Goal: Find specific page/section

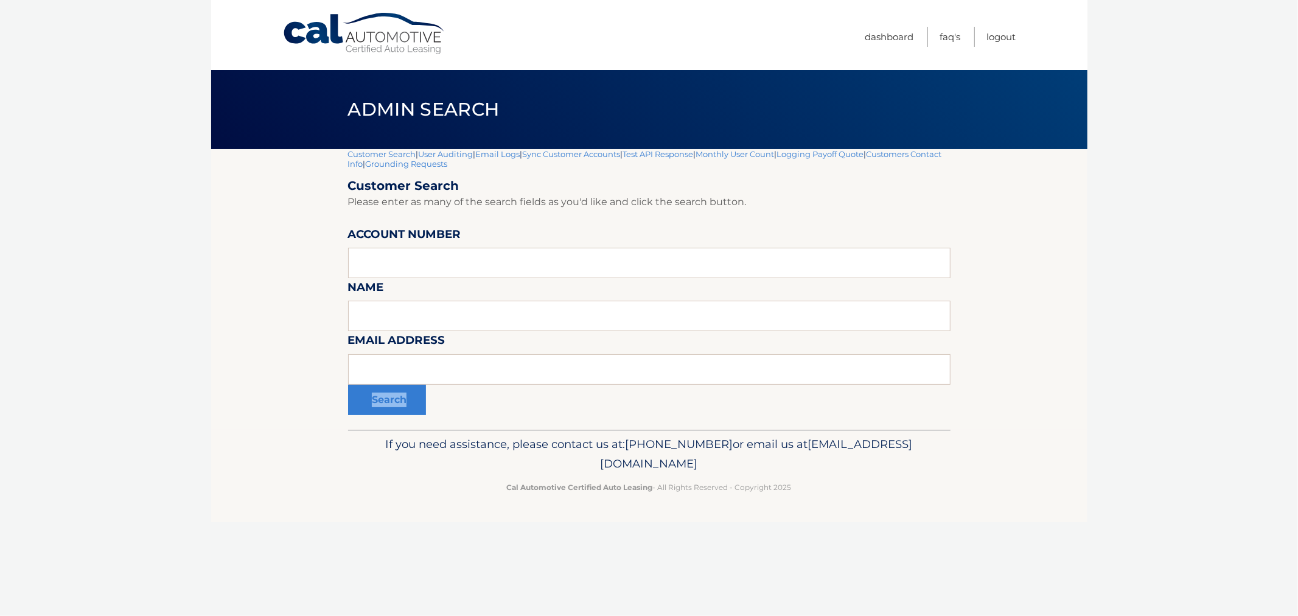
drag, startPoint x: 0, startPoint y: 0, endPoint x: 472, endPoint y: 361, distance: 594.3
click at [472, 357] on form "Customer Search Please enter as many of the search fields as you'd like and cli…" at bounding box center [649, 296] width 602 height 237
click at [467, 374] on input "text" at bounding box center [649, 369] width 602 height 30
paste input "[EMAIL_ADDRESS][DOMAIN_NAME]"
type input "[EMAIL_ADDRESS][DOMAIN_NAME]"
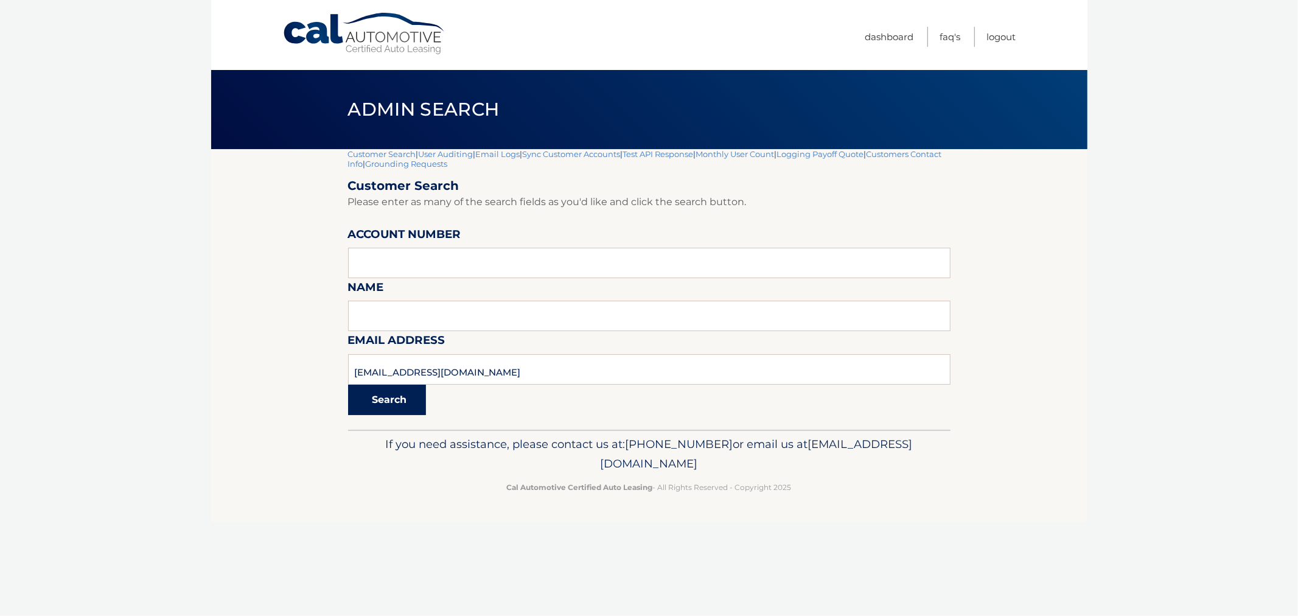
click at [393, 405] on button "Search" at bounding box center [387, 400] width 78 height 30
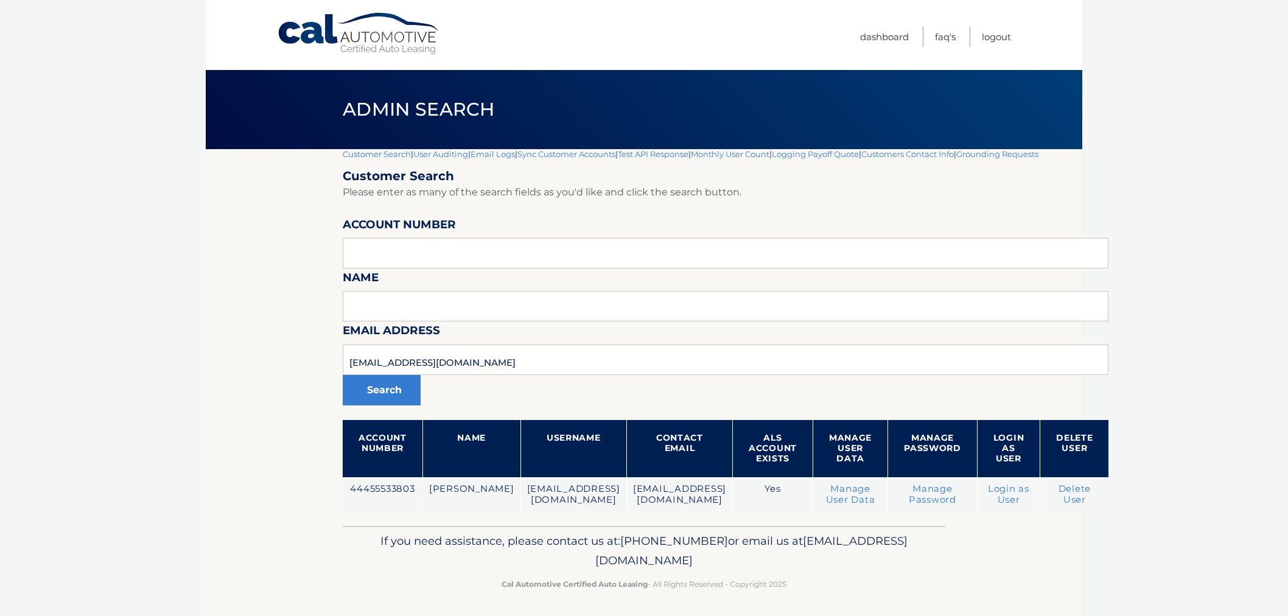
click at [359, 489] on td "44455533803" at bounding box center [383, 494] width 80 height 35
